Goal: Check status: Check status

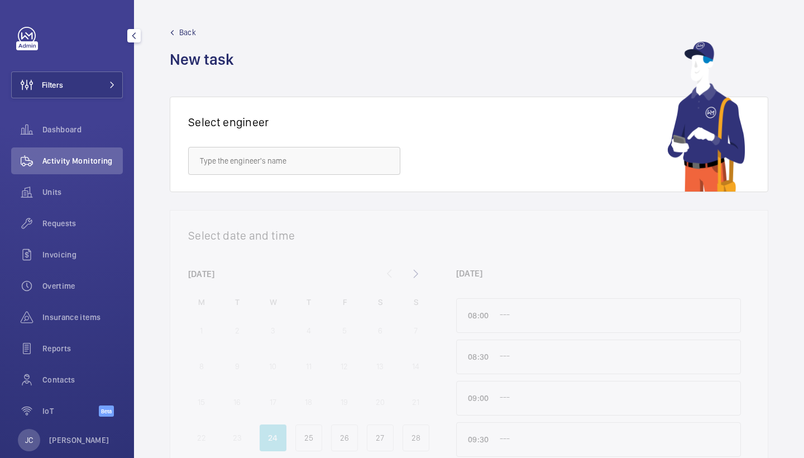
click at [86, 148] on div "Activity Monitoring" at bounding box center [67, 160] width 112 height 27
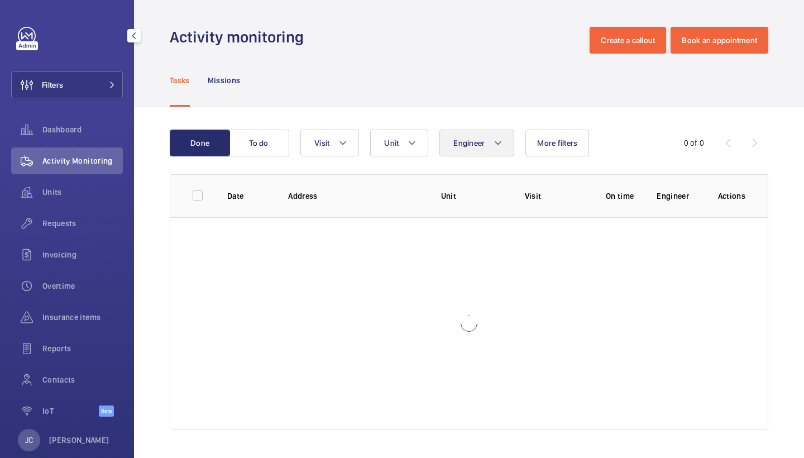
click at [484, 136] on button "Engineer" at bounding box center [476, 142] width 75 height 27
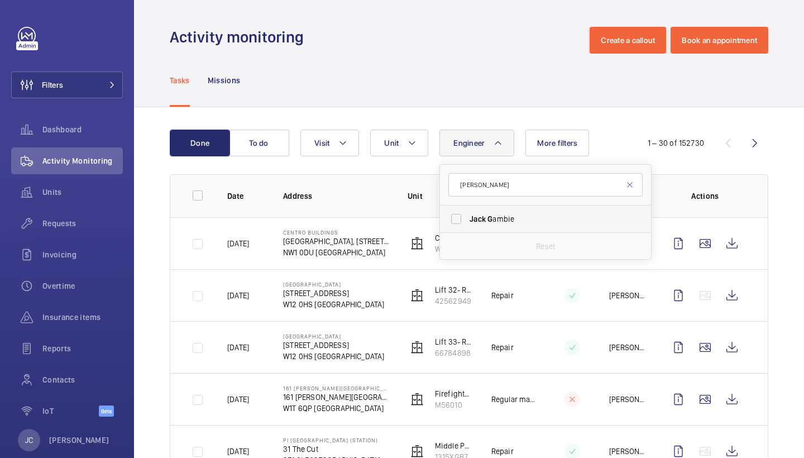
type input "[PERSON_NAME]"
click at [490, 215] on span "G" at bounding box center [489, 218] width 5 height 9
click at [467, 215] on input "Jack G ambie" at bounding box center [456, 219] width 22 height 22
checkbox input "true"
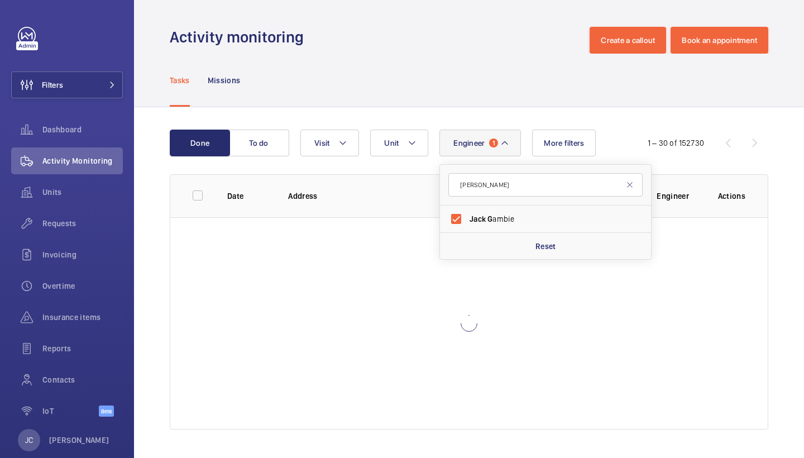
click at [550, 68] on div "Tasks Missions" at bounding box center [469, 80] width 598 height 53
